Goal: Navigation & Orientation: Understand site structure

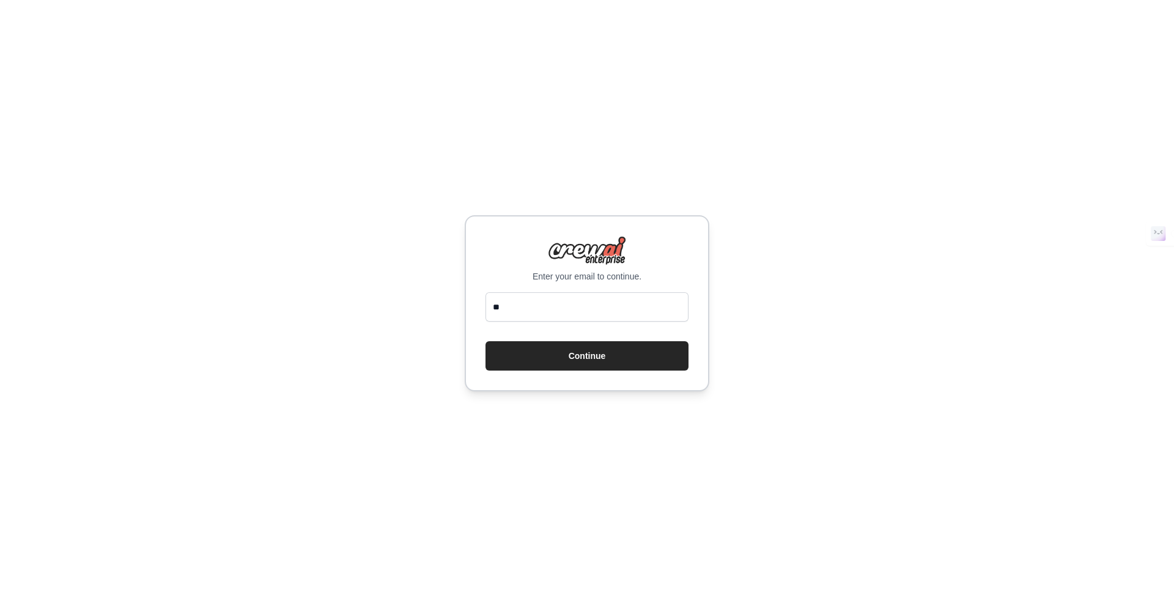
type input "**********"
click at [545, 369] on button "Continue" at bounding box center [586, 355] width 203 height 29
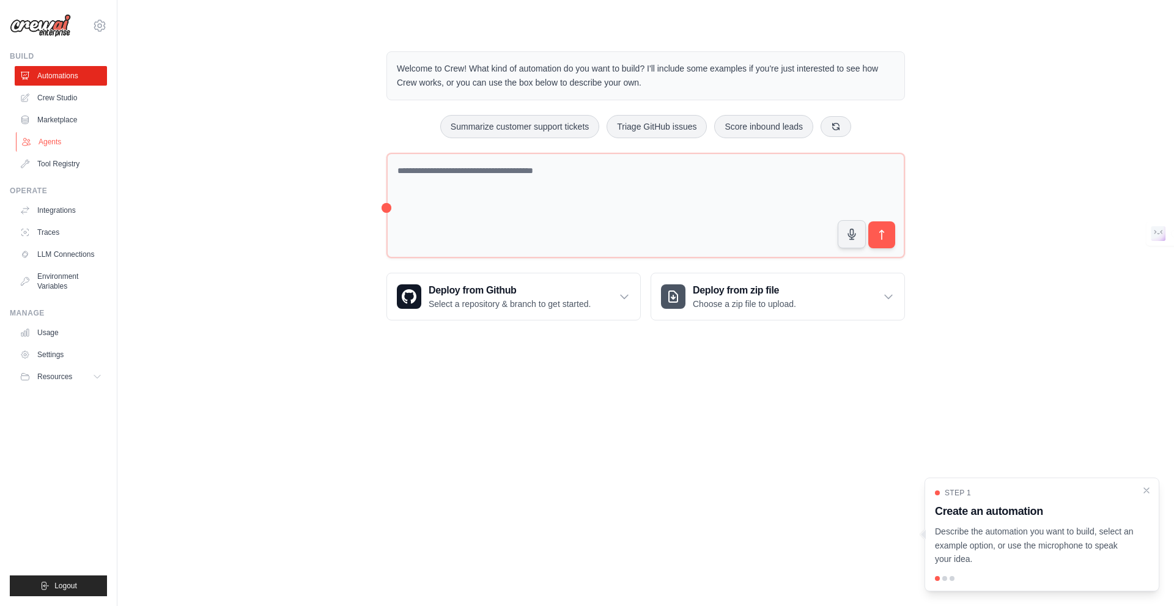
click at [62, 138] on link "Agents" at bounding box center [62, 142] width 92 height 20
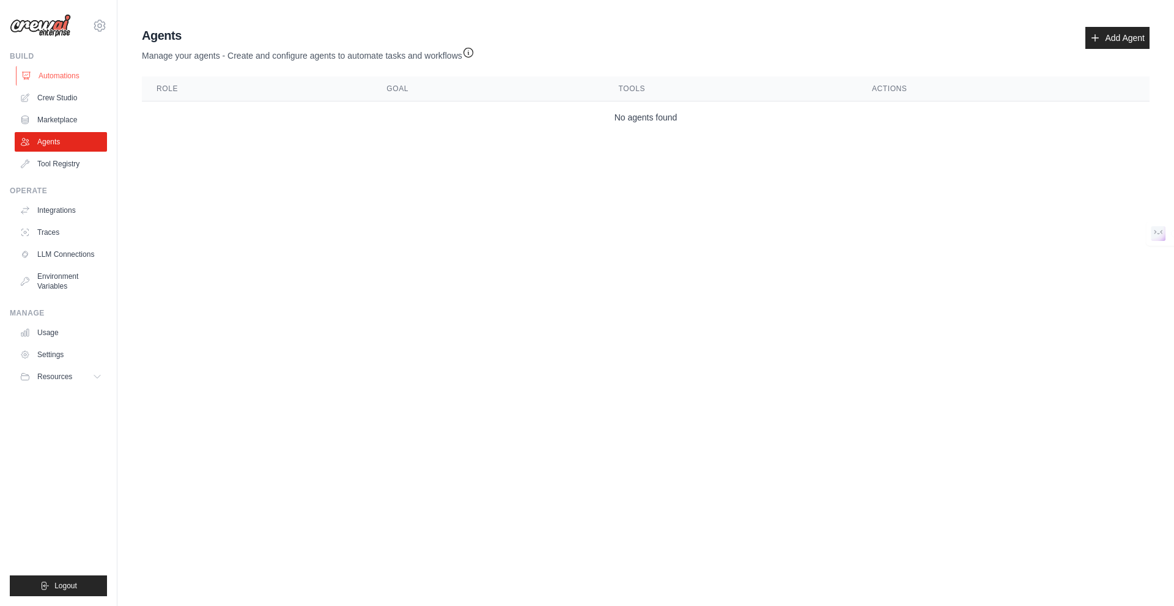
click at [78, 77] on link "Automations" at bounding box center [62, 76] width 92 height 20
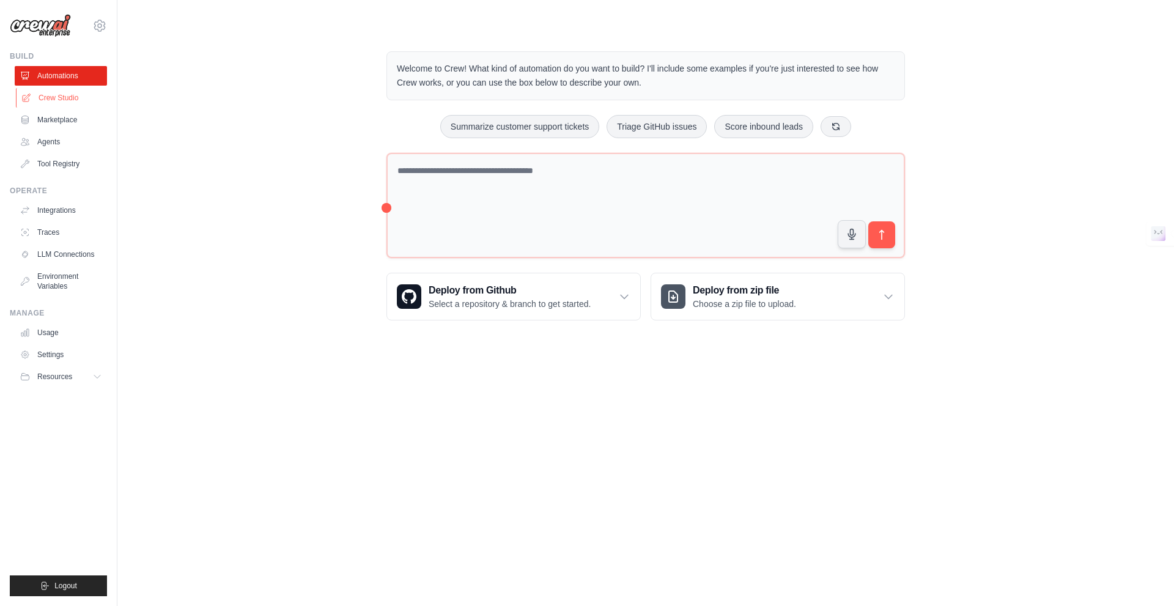
click at [86, 102] on link "Crew Studio" at bounding box center [62, 98] width 92 height 20
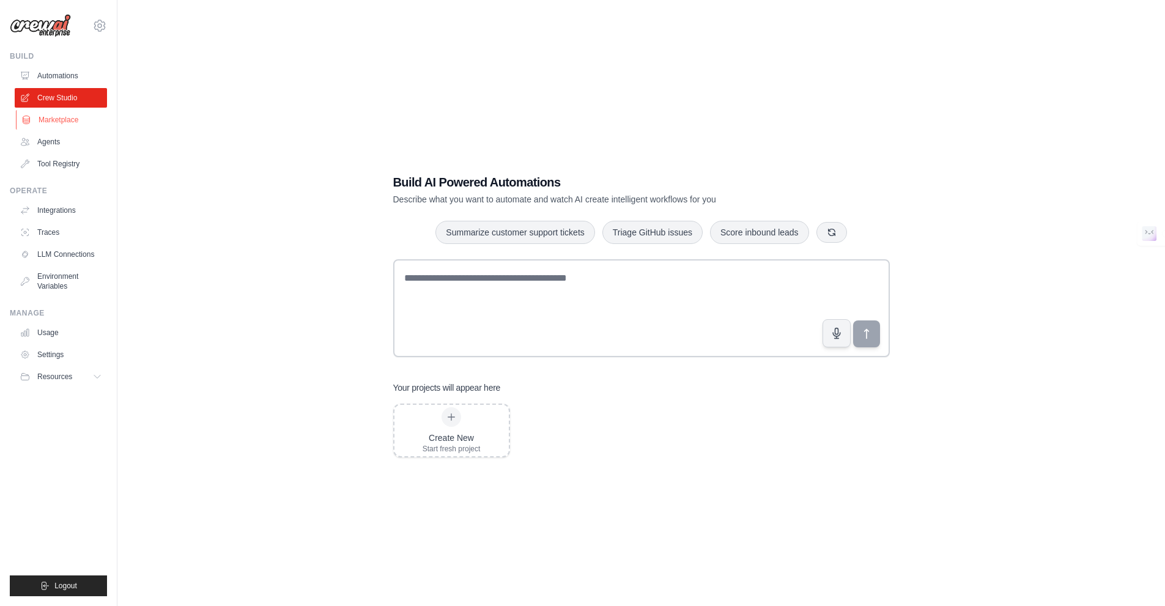
click at [83, 120] on link "Marketplace" at bounding box center [62, 120] width 92 height 20
